Goal: Transaction & Acquisition: Purchase product/service

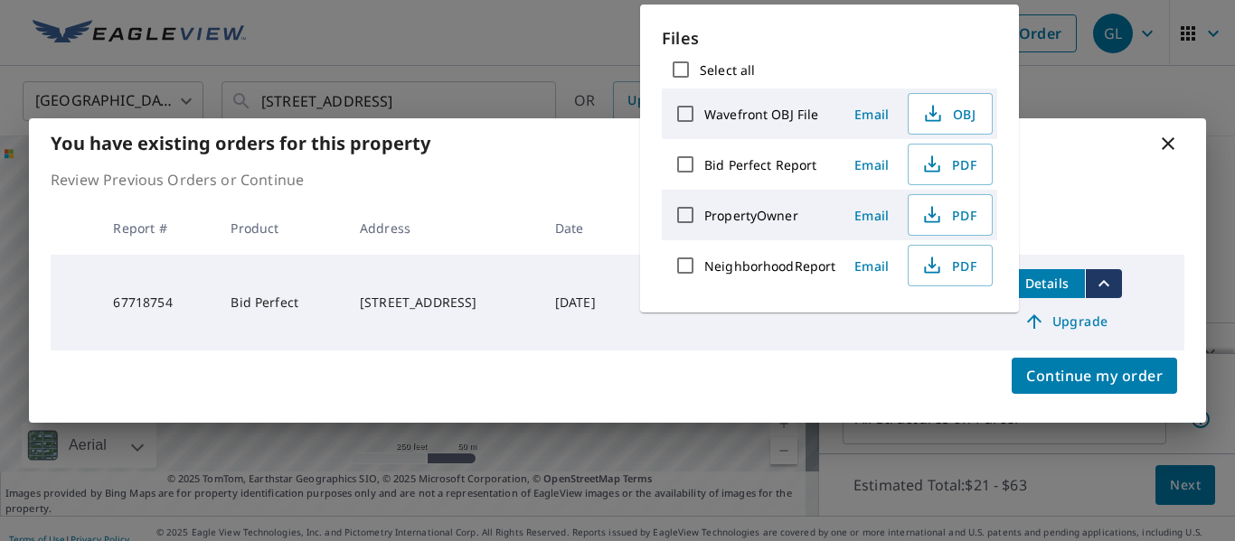
click at [529, 46] on div "You have existing orders for this property Review Previous Orders or Continue R…" at bounding box center [617, 270] width 1235 height 541
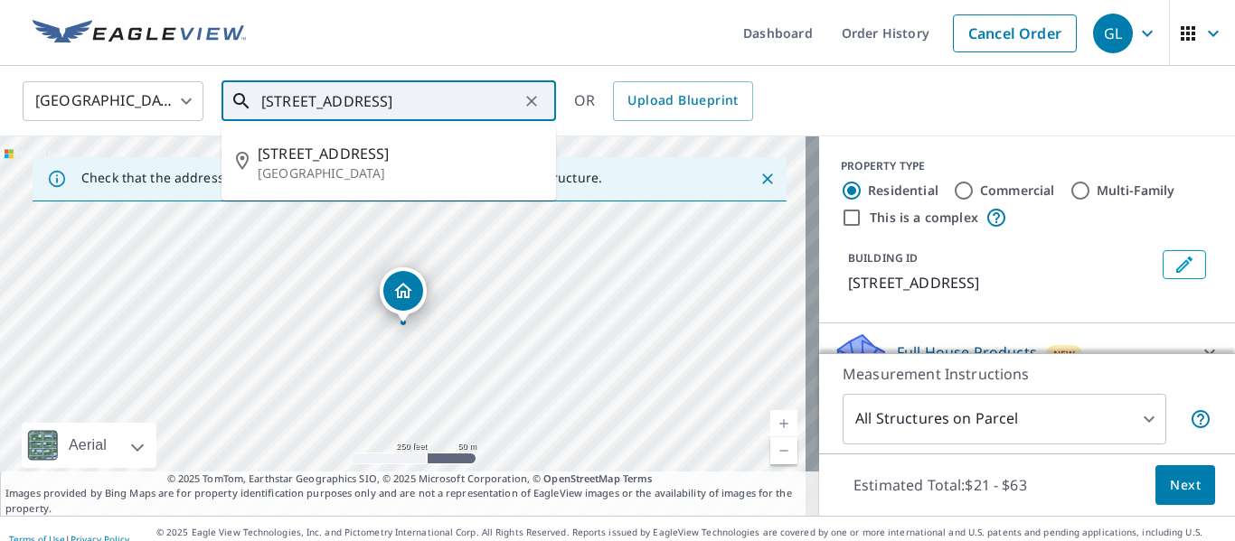
click at [455, 105] on input "[STREET_ADDRESS]" at bounding box center [390, 101] width 258 height 51
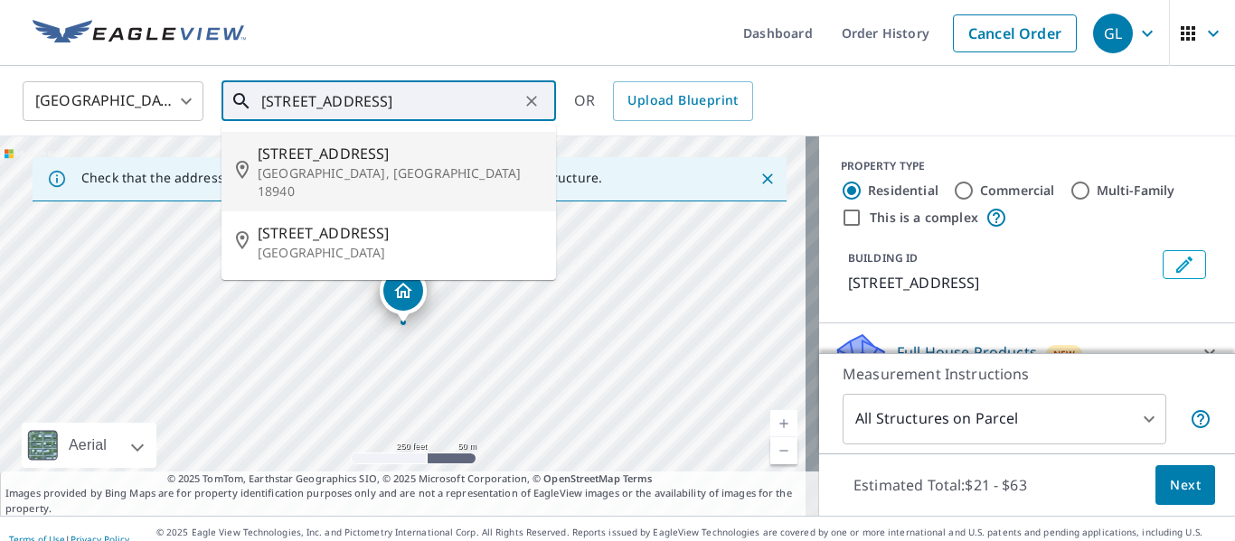
click at [384, 162] on span "[STREET_ADDRESS]" at bounding box center [400, 154] width 284 height 22
type input "[STREET_ADDRESS][PERSON_NAME]"
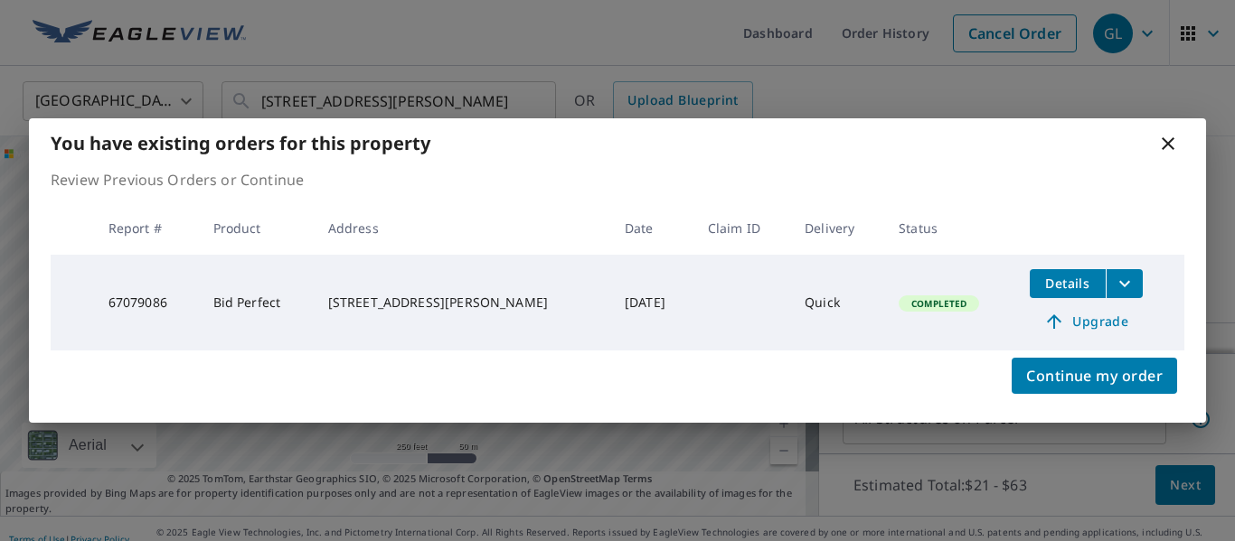
click at [1119, 286] on icon "filesDropdownBtn-67079086" at bounding box center [1125, 284] width 22 height 22
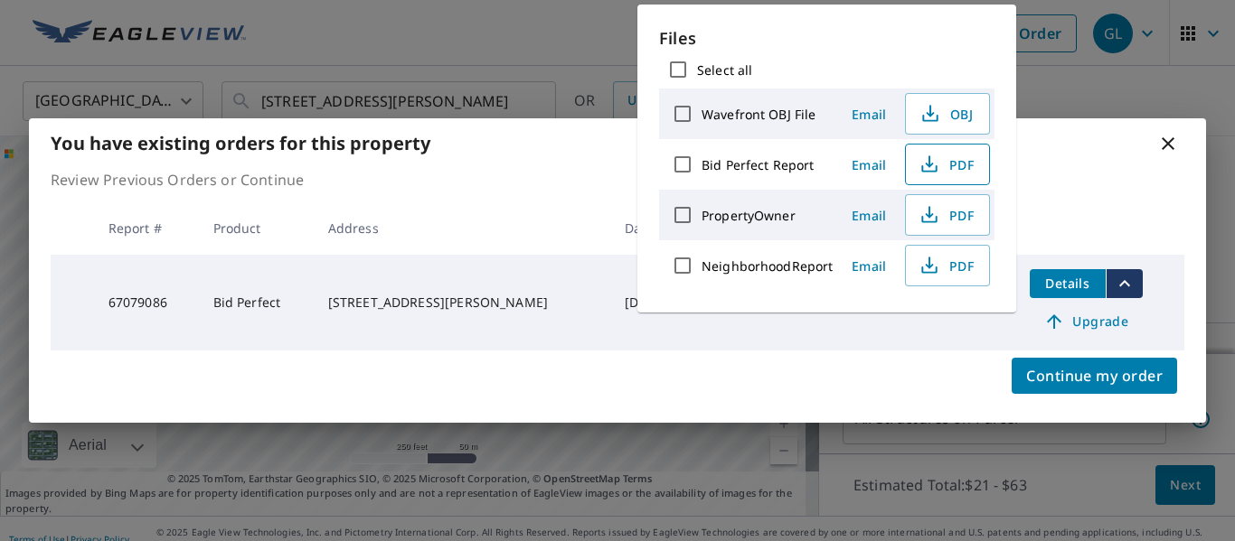
click at [967, 162] on span "PDF" at bounding box center [946, 165] width 58 height 22
click at [1087, 178] on p "Review Previous Orders or Continue" at bounding box center [618, 180] width 1134 height 22
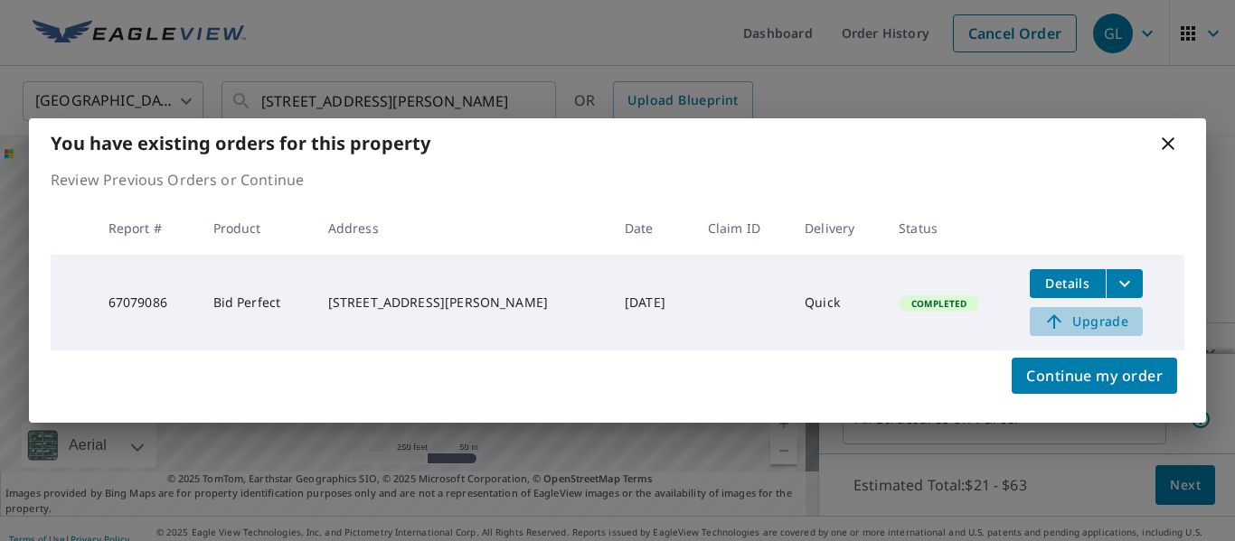
click at [1083, 327] on span "Upgrade" at bounding box center [1085, 322] width 91 height 22
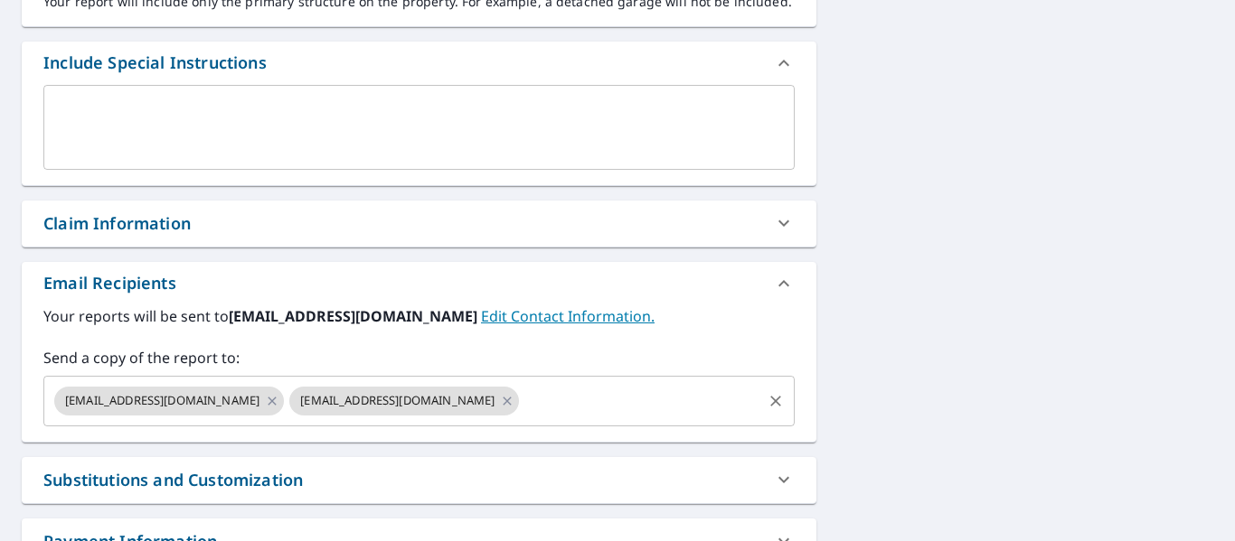
scroll to position [633, 0]
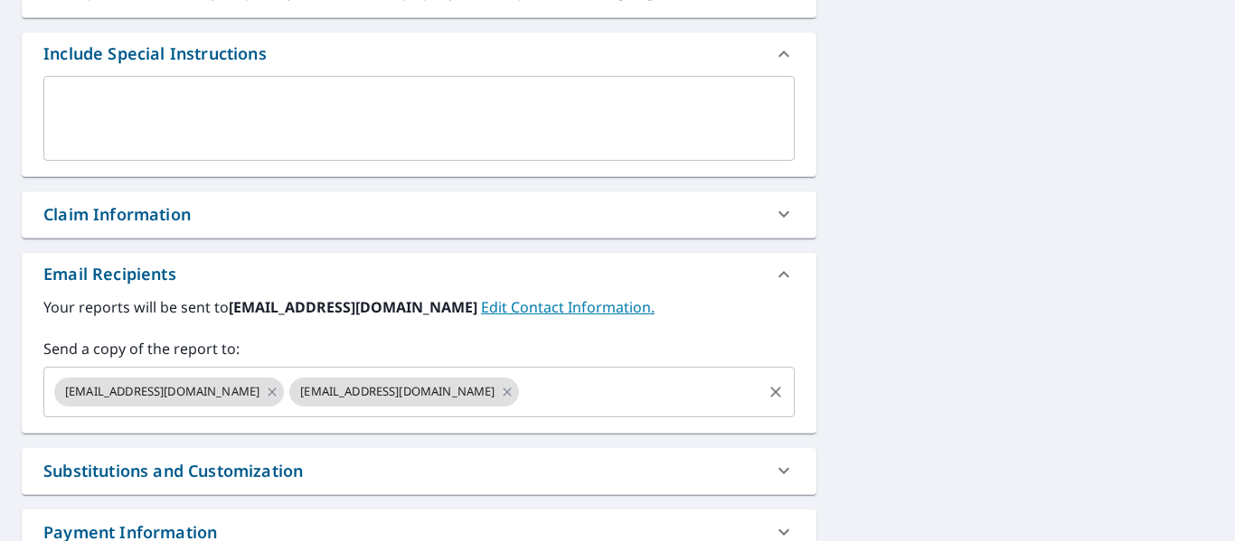
click at [522, 391] on input "text" at bounding box center [640, 392] width 237 height 34
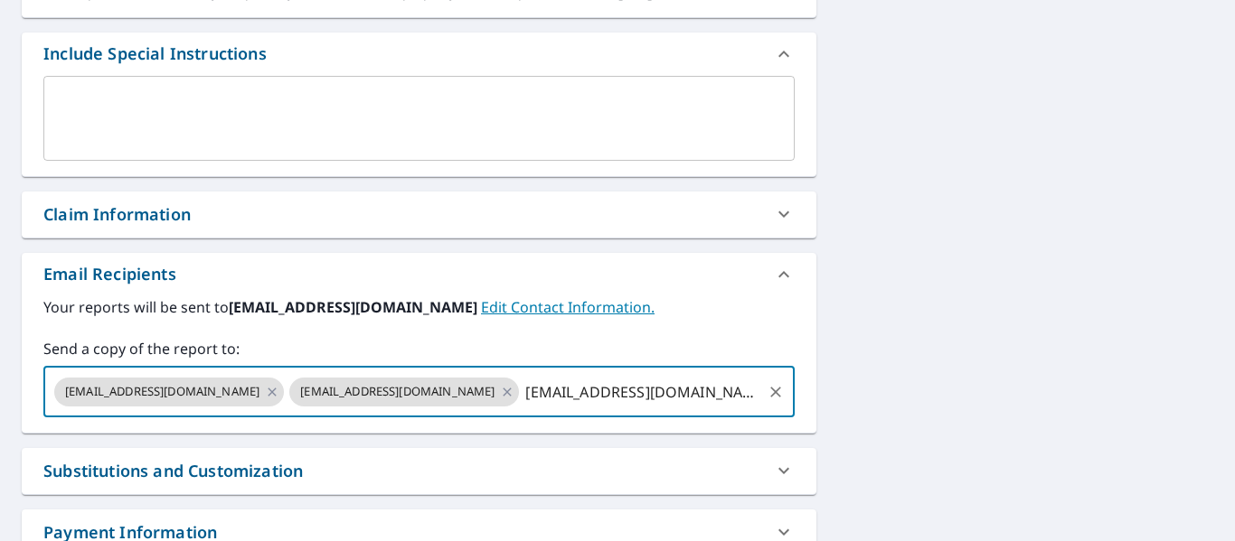
type input "[EMAIL_ADDRESS][DOMAIN_NAME]"
click at [654, 315] on label "Your reports will be sent to [EMAIL_ADDRESS][DOMAIN_NAME] Edit Contact Informat…" at bounding box center [418, 308] width 751 height 22
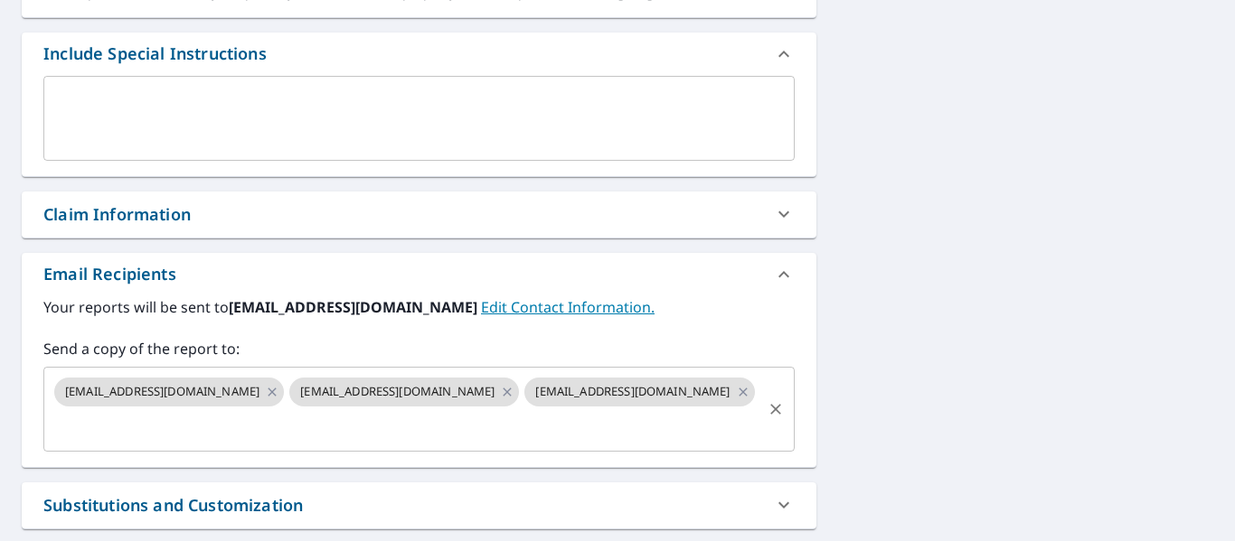
click at [686, 410] on input "text" at bounding box center [406, 427] width 708 height 34
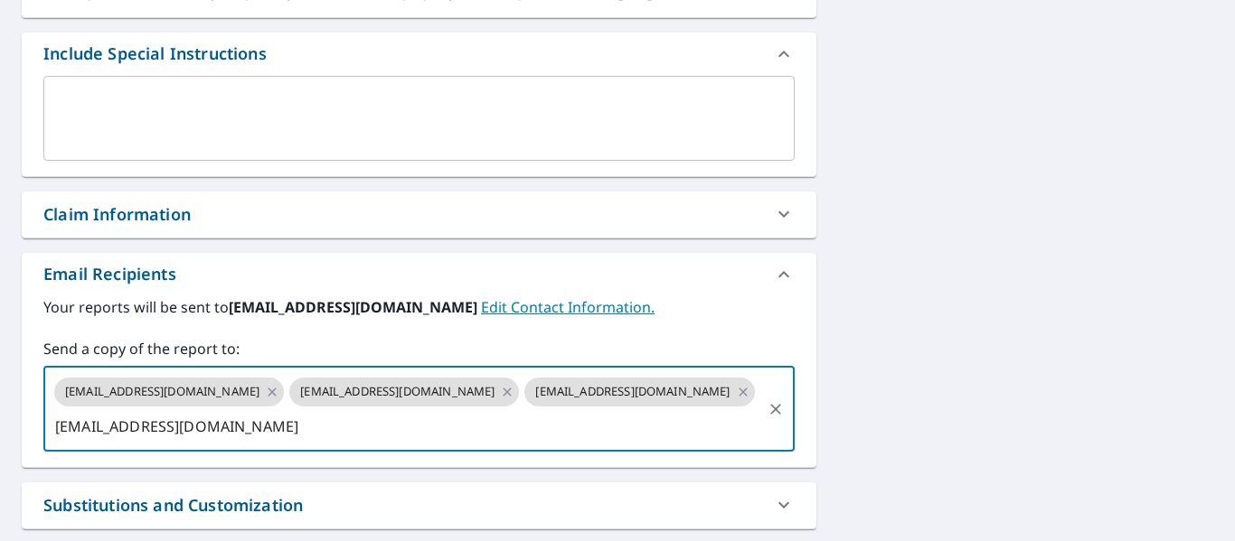
scroll to position [0, 77]
type input "[EMAIL_ADDRESS][DOMAIN_NAME]"
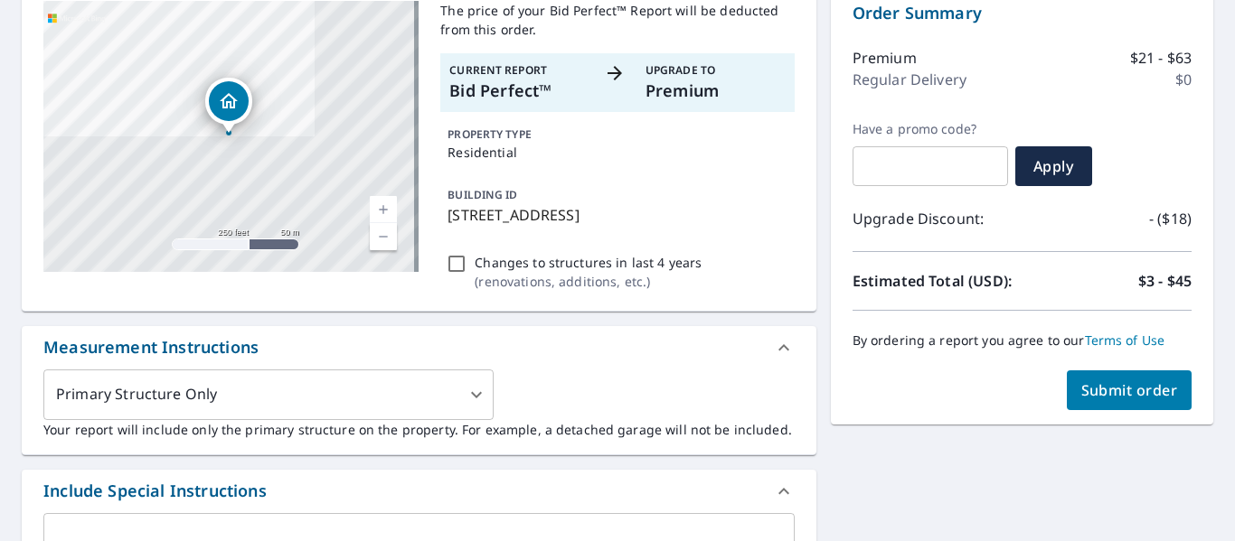
scroll to position [181, 0]
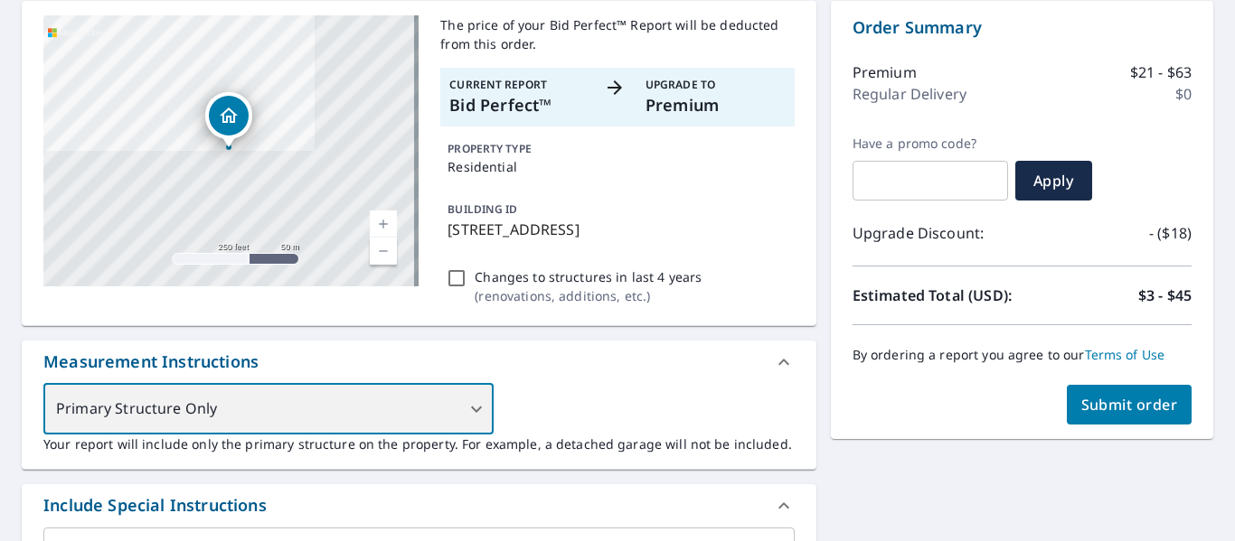
click at [381, 388] on div "Primary Structure Only" at bounding box center [268, 409] width 450 height 51
click at [380, 403] on div "Primary Structure Only" at bounding box center [268, 409] width 450 height 51
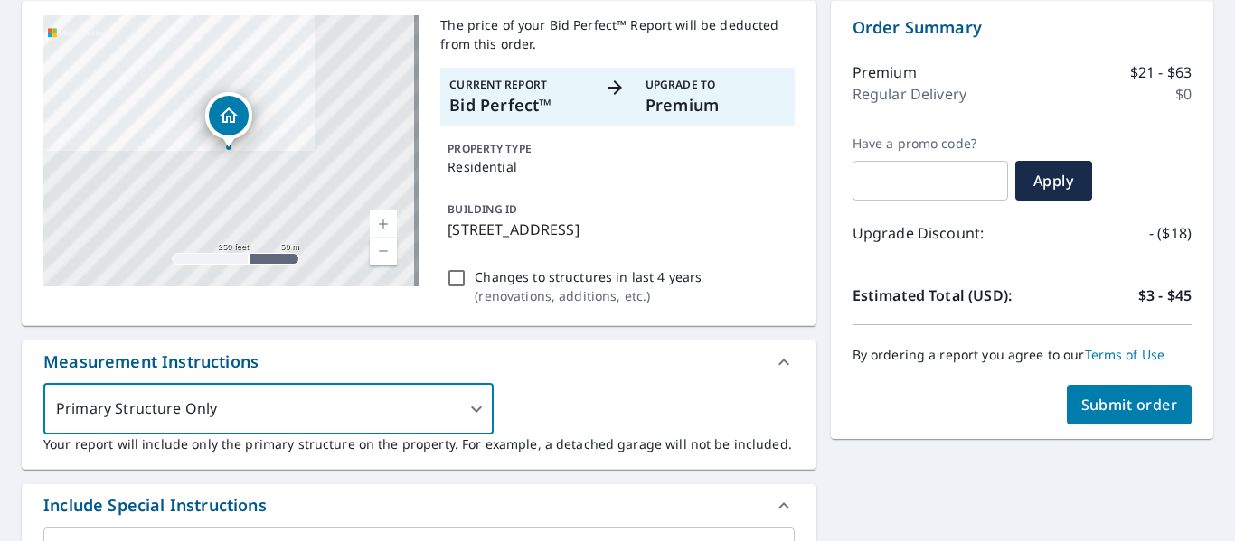
click at [570, 402] on div "Primary Structure Only 2 ​ Your report will include only the primary structure …" at bounding box center [418, 419] width 751 height 70
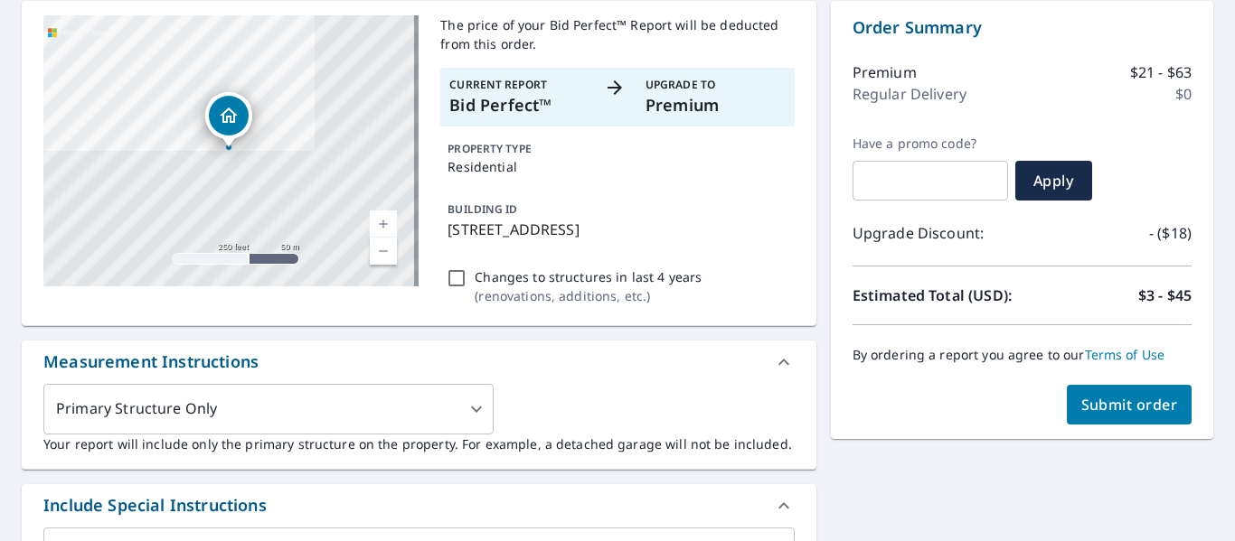
click at [1135, 417] on button "Submit order" at bounding box center [1130, 405] width 126 height 40
